Goal: Entertainment & Leisure: Consume media (video, audio)

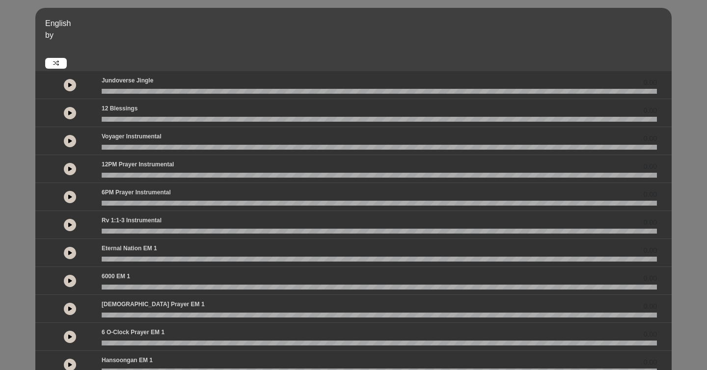
click at [83, 131] on div "0.00" at bounding box center [353, 141] width 636 height 28
click at [68, 143] on button at bounding box center [70, 141] width 12 height 12
